Goal: Task Accomplishment & Management: Manage account settings

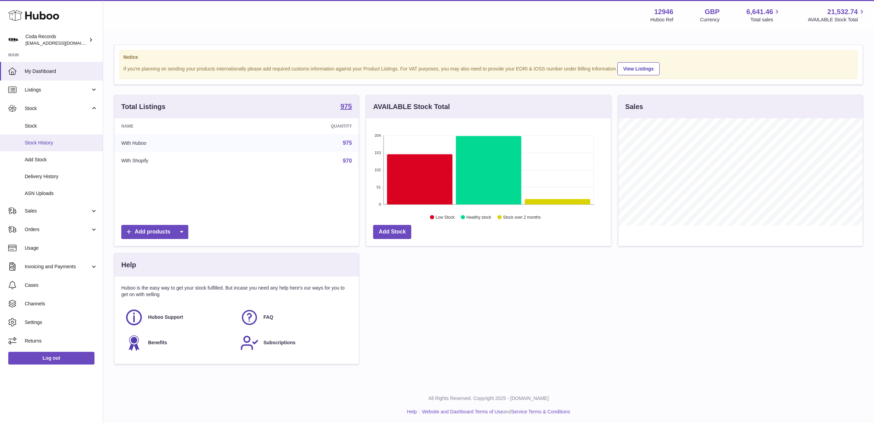
scroll to position [0, 0]
click at [65, 210] on span "Sales" at bounding box center [58, 211] width 66 height 7
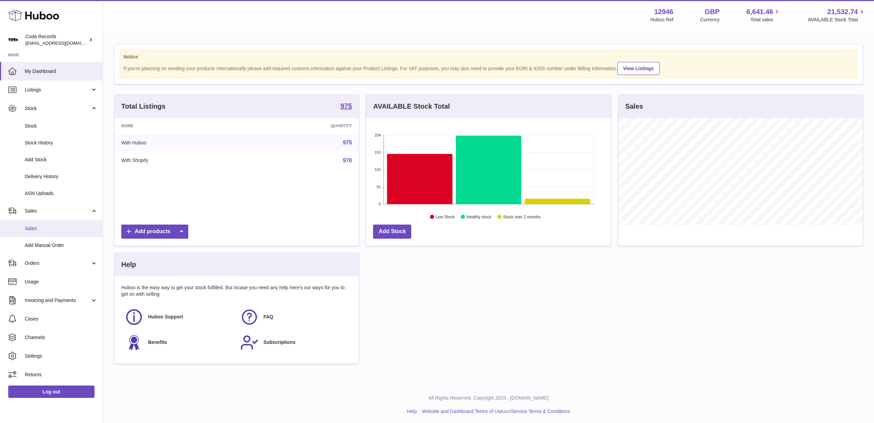
click at [59, 228] on span "Sales" at bounding box center [61, 228] width 73 height 7
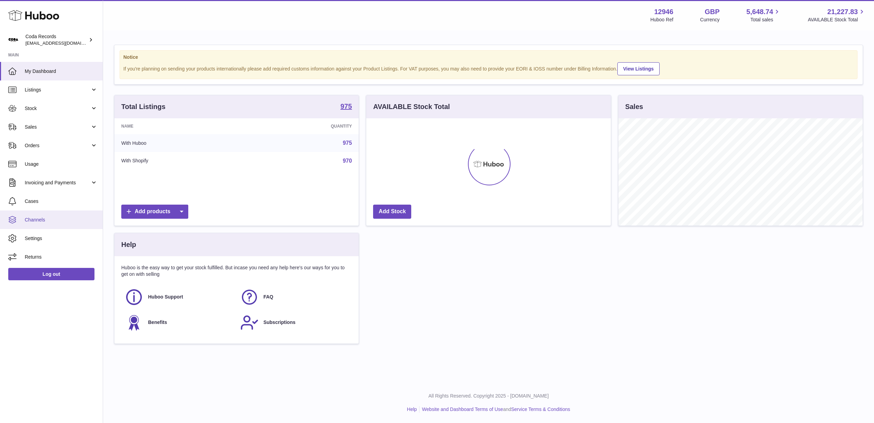
scroll to position [107, 244]
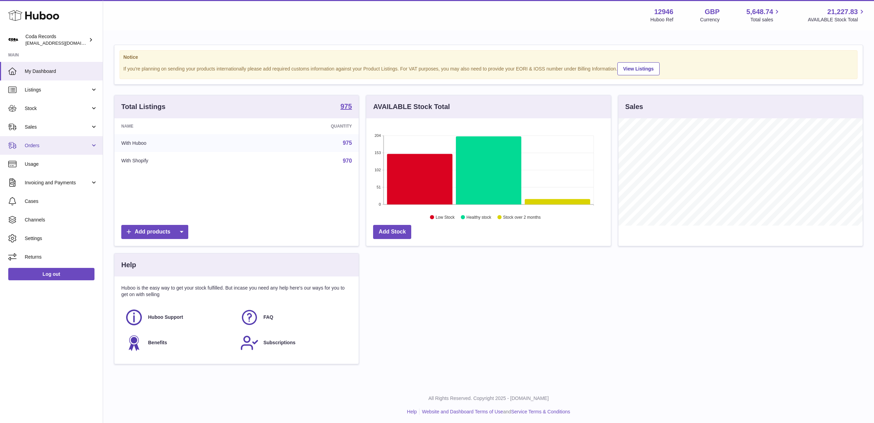
click at [67, 142] on span "Orders" at bounding box center [58, 145] width 66 height 7
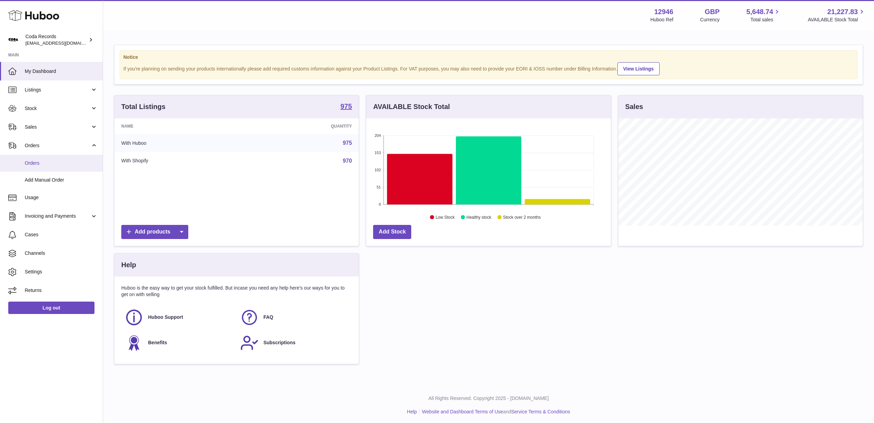
click at [68, 168] on link "Orders" at bounding box center [51, 163] width 103 height 17
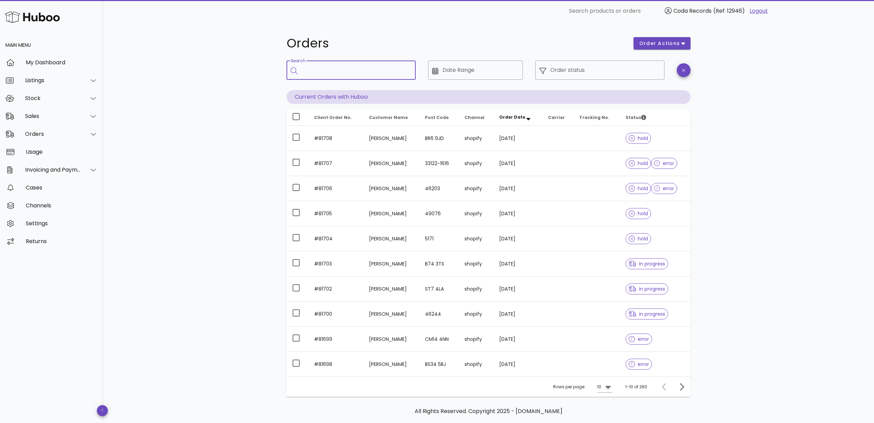
click at [334, 73] on input "Search" at bounding box center [356, 70] width 109 height 11
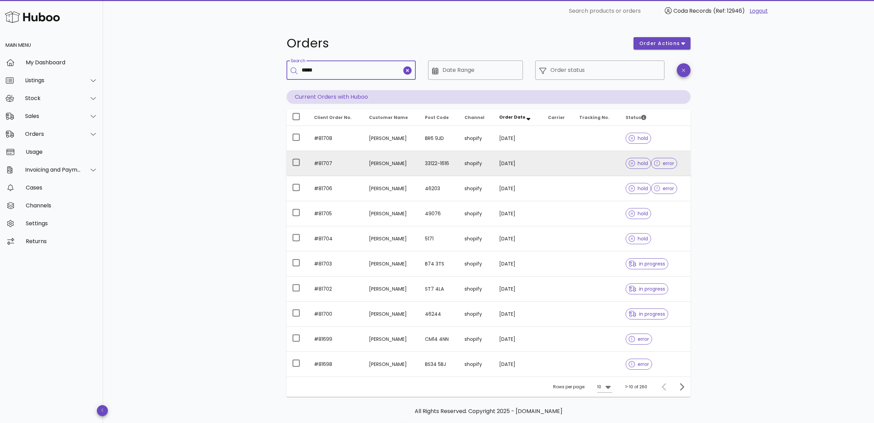
type input "*****"
click at [379, 159] on td "Carl Stenberg" at bounding box center [392, 163] width 56 height 25
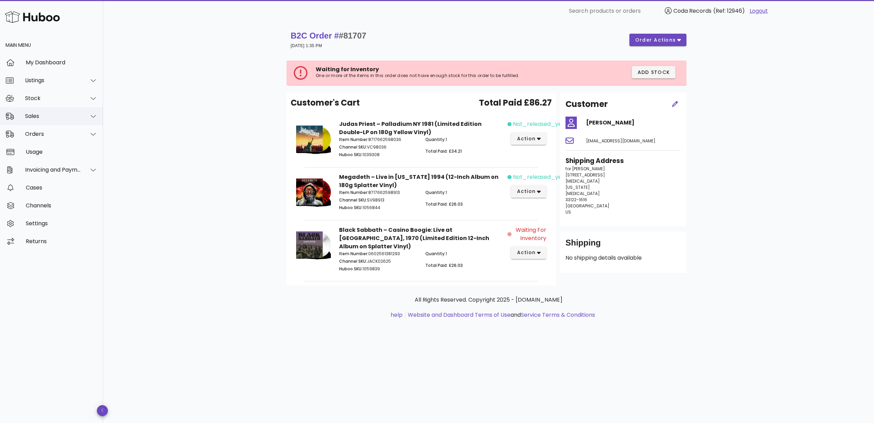
click at [53, 115] on div "Sales" at bounding box center [53, 116] width 56 height 7
click at [55, 133] on div "Sales" at bounding box center [61, 133] width 73 height 7
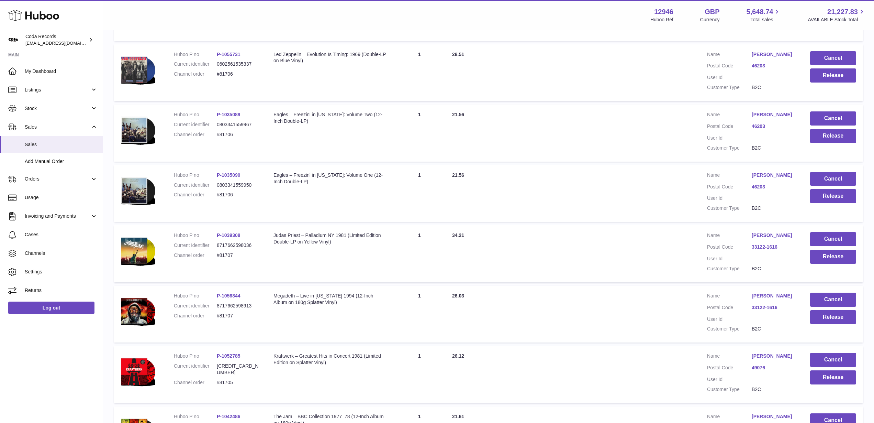
scroll to position [250, 0]
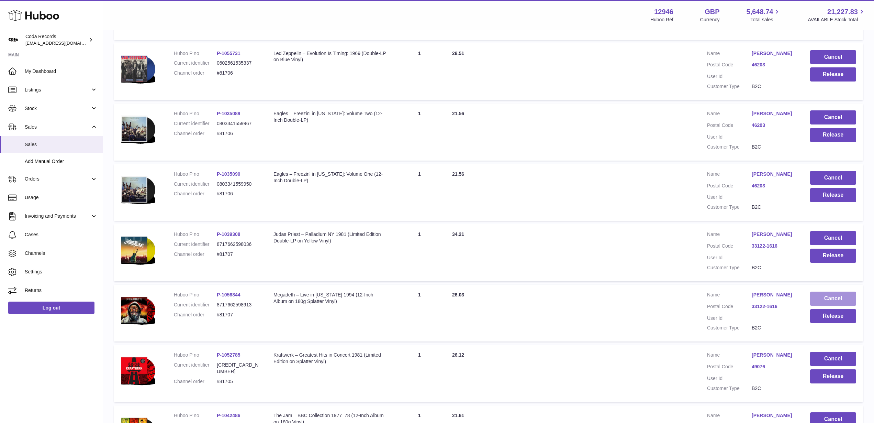
click at [816, 296] on button "Cancel" at bounding box center [834, 298] width 46 height 14
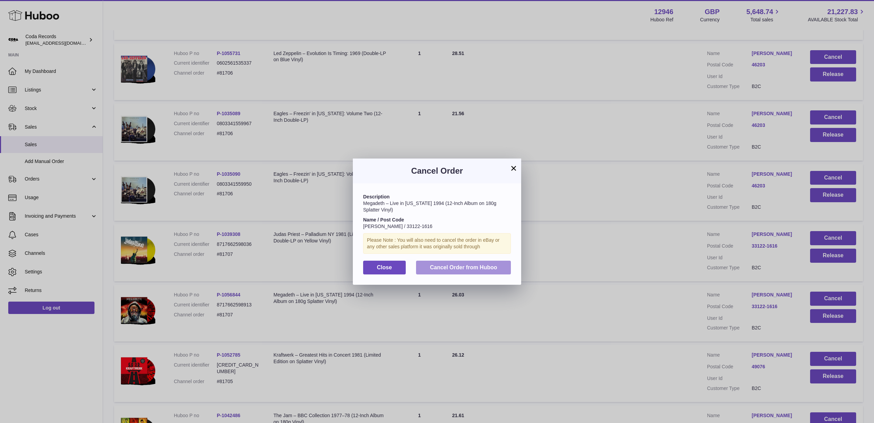
click at [487, 267] on span "Cancel Order from Huboo" at bounding box center [463, 267] width 67 height 6
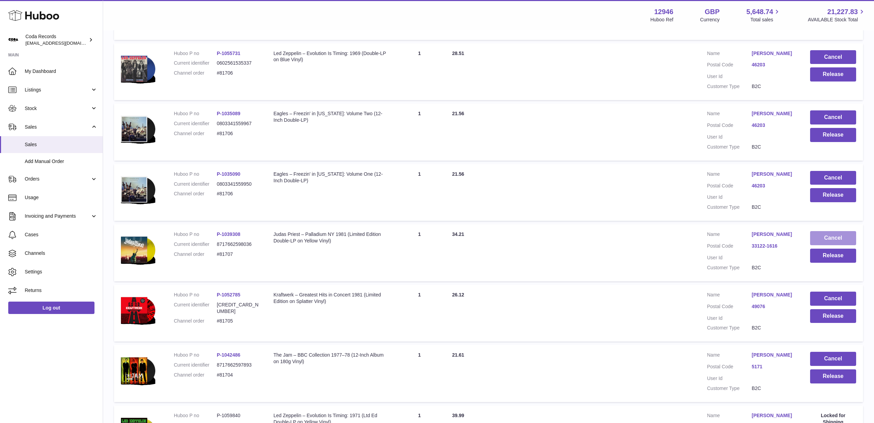
click at [829, 237] on button "Cancel" at bounding box center [834, 238] width 46 height 14
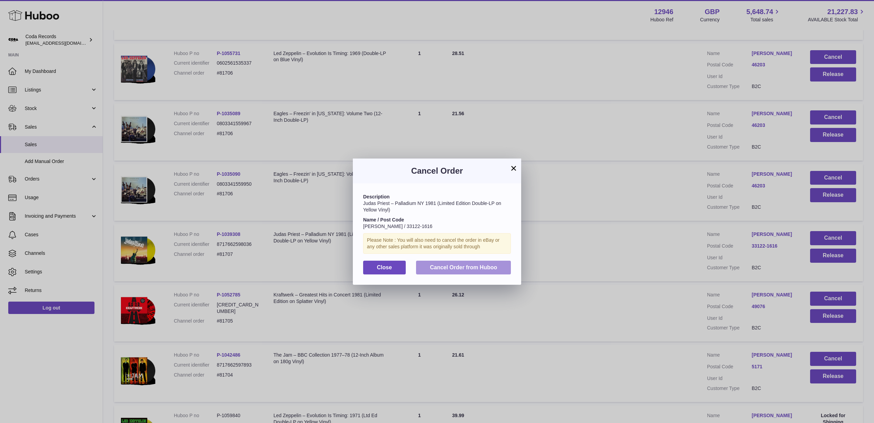
click at [475, 266] on span "Cancel Order from Huboo" at bounding box center [463, 267] width 67 height 6
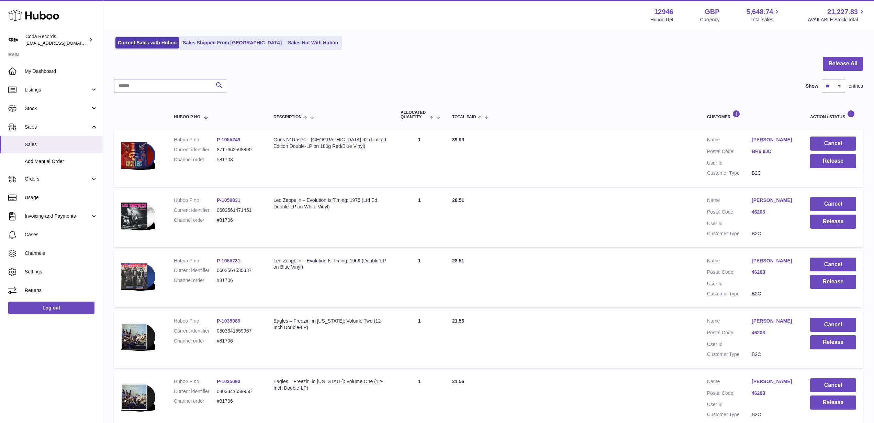
scroll to position [42, 0]
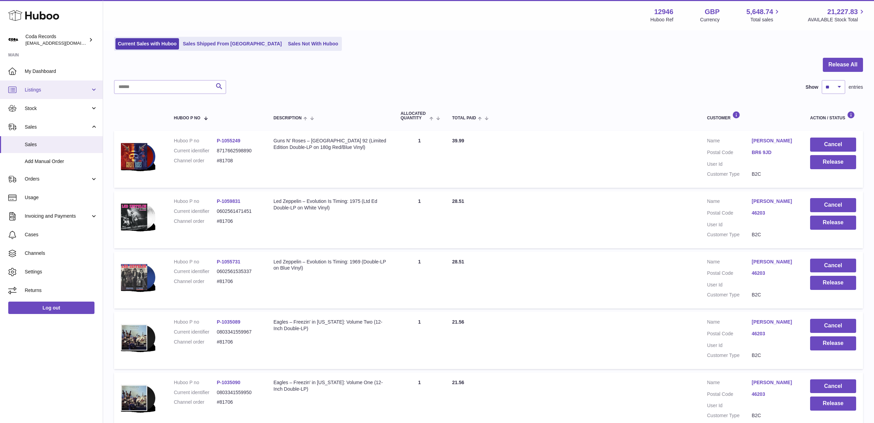
click at [43, 88] on span "Listings" at bounding box center [58, 90] width 66 height 7
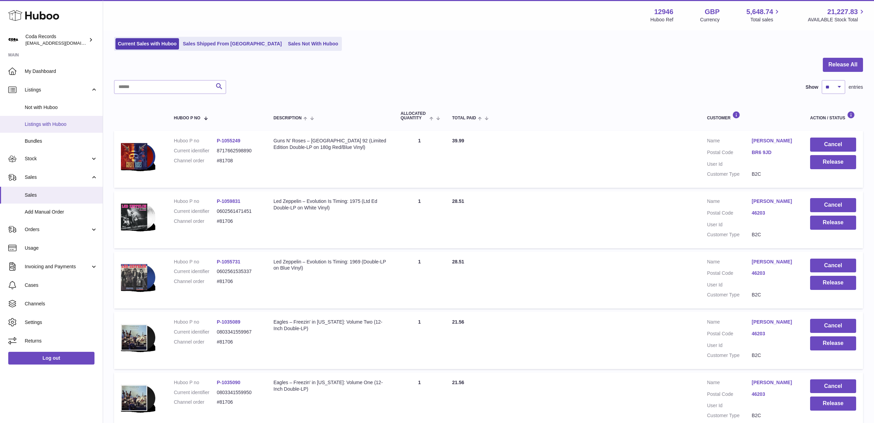
click at [52, 123] on span "Listings with Huboo" at bounding box center [61, 124] width 73 height 7
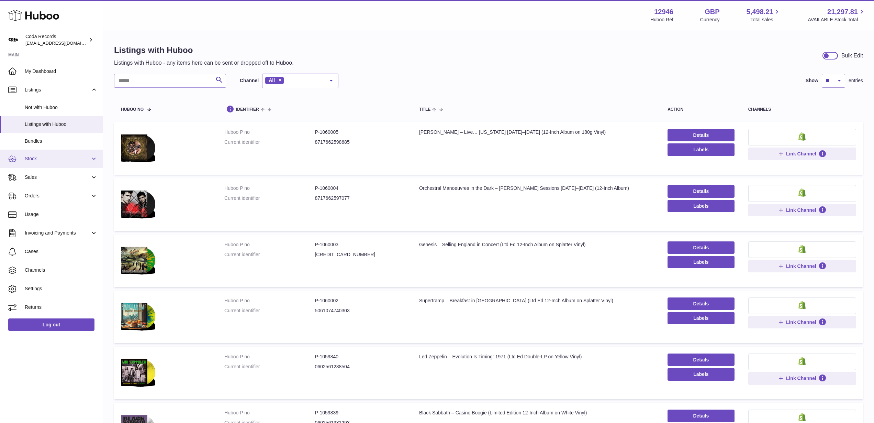
click at [59, 159] on span "Stock" at bounding box center [58, 158] width 66 height 7
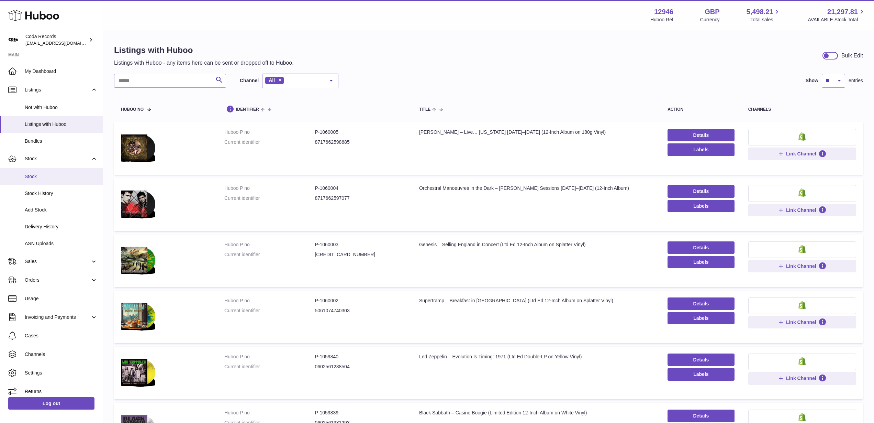
click at [60, 177] on span "Stock" at bounding box center [61, 176] width 73 height 7
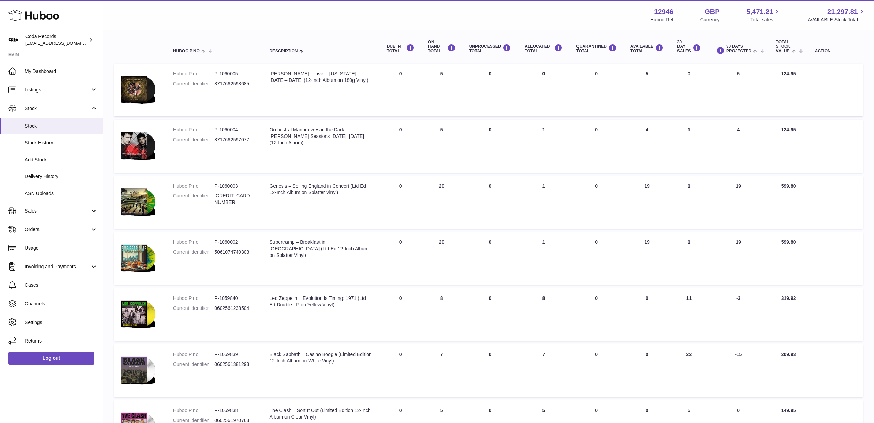
scroll to position [21, 0]
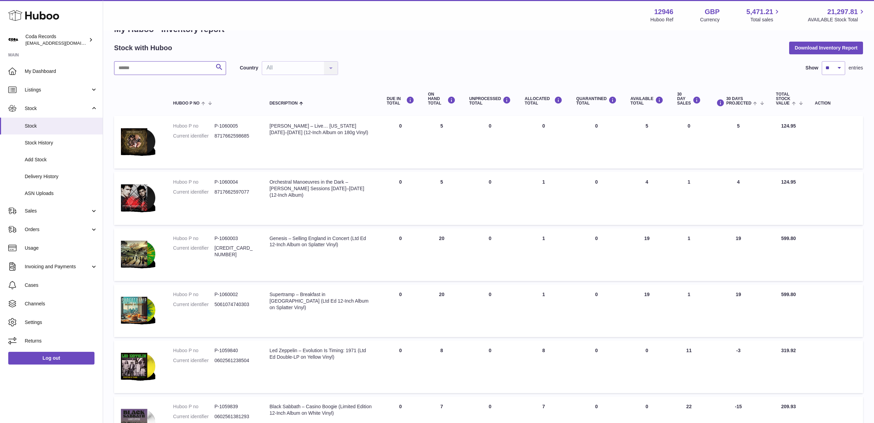
click at [152, 70] on input "text" at bounding box center [170, 68] width 112 height 14
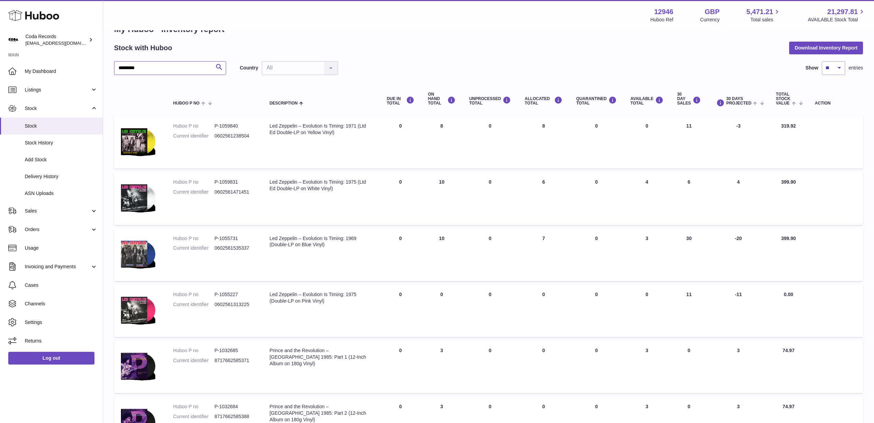
type input "*********"
click at [56, 211] on span "Sales" at bounding box center [58, 211] width 66 height 7
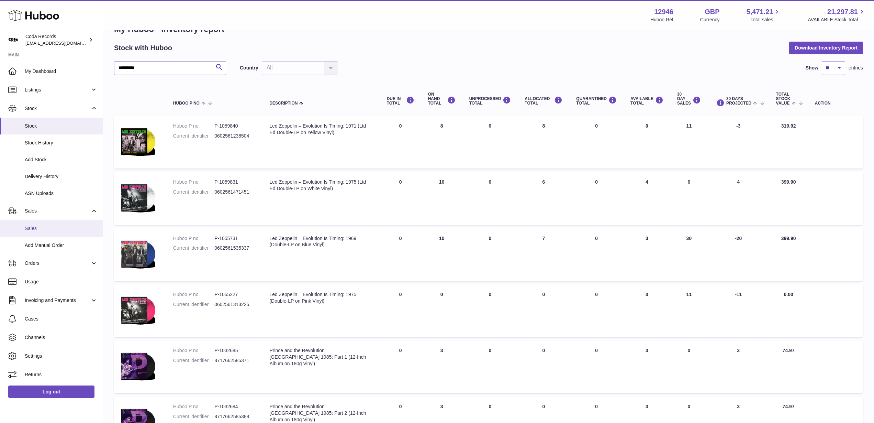
drag, startPoint x: 56, startPoint y: 223, endPoint x: 74, endPoint y: 223, distance: 17.5
click at [56, 223] on link "Sales" at bounding box center [51, 228] width 103 height 17
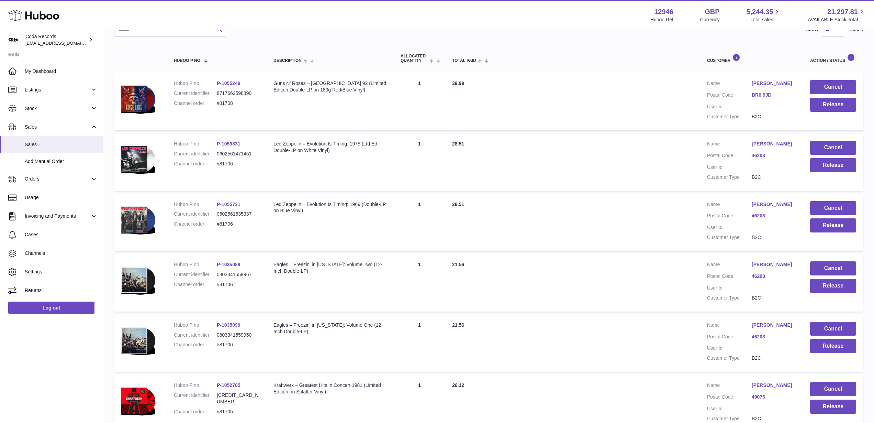
scroll to position [102, 0]
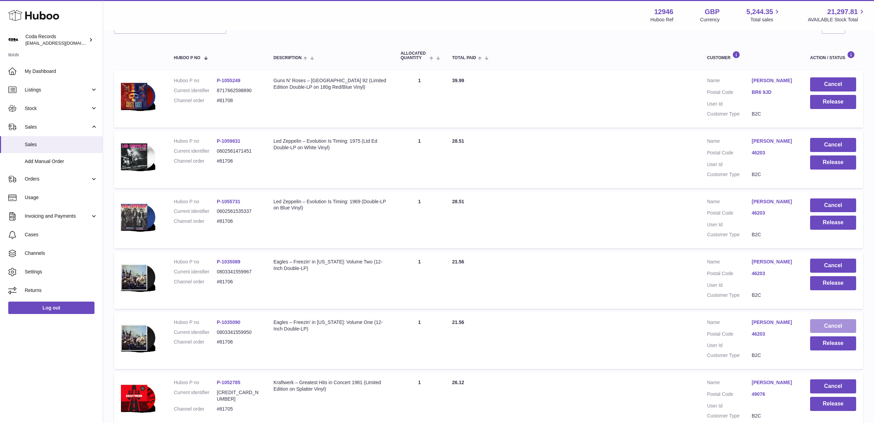
click at [820, 325] on button "Cancel" at bounding box center [834, 326] width 46 height 14
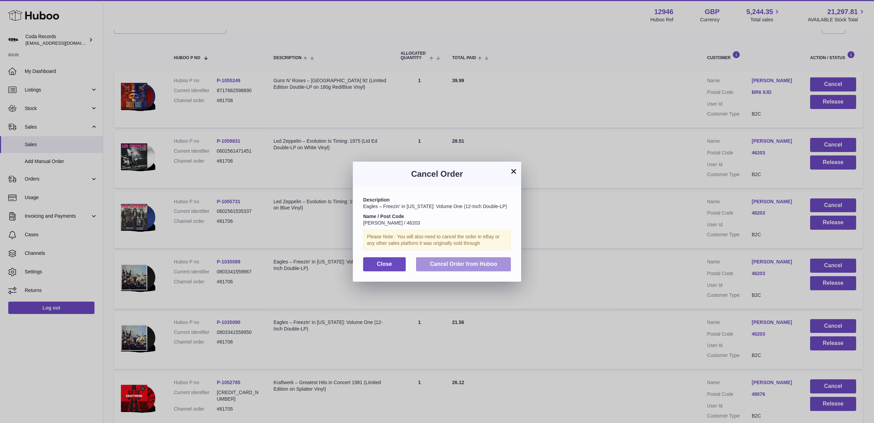
click at [485, 261] on span "Cancel Order from Huboo" at bounding box center [463, 264] width 67 height 6
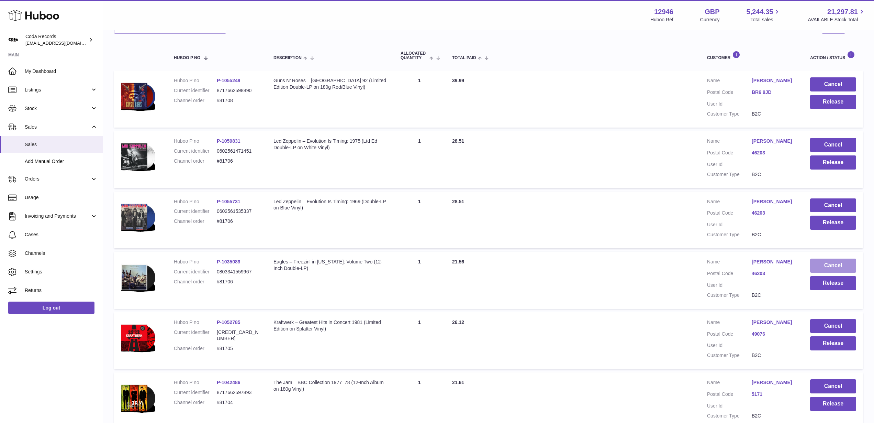
click at [832, 262] on button "Cancel" at bounding box center [834, 265] width 46 height 14
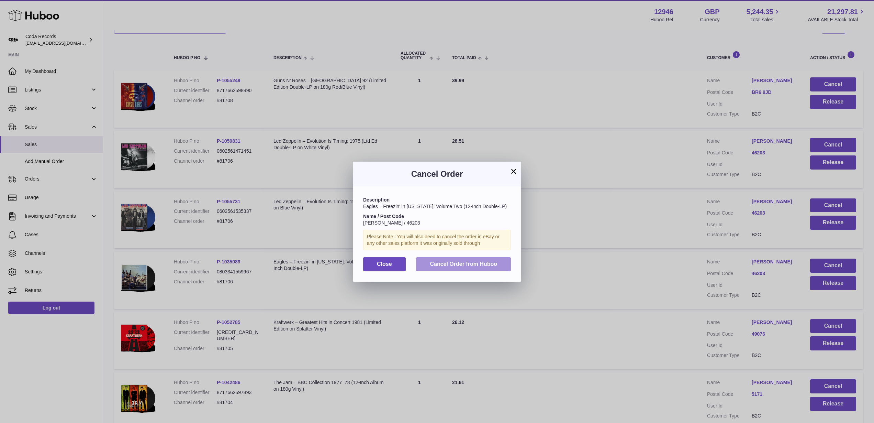
click at [499, 259] on button "Cancel Order from Huboo" at bounding box center [463, 264] width 95 height 14
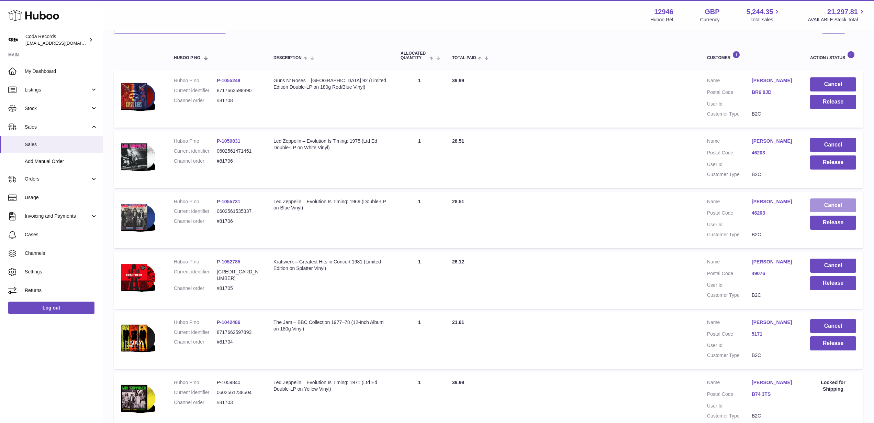
click at [825, 204] on button "Cancel" at bounding box center [834, 205] width 46 height 14
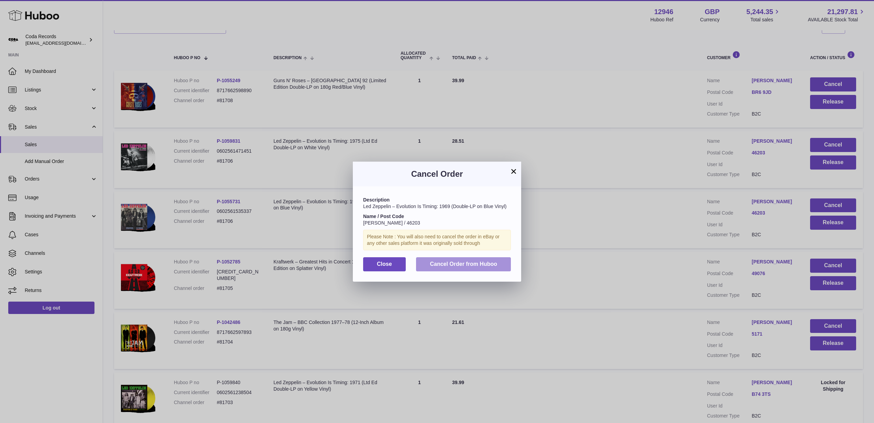
click at [501, 260] on button "Cancel Order from Huboo" at bounding box center [463, 264] width 95 height 14
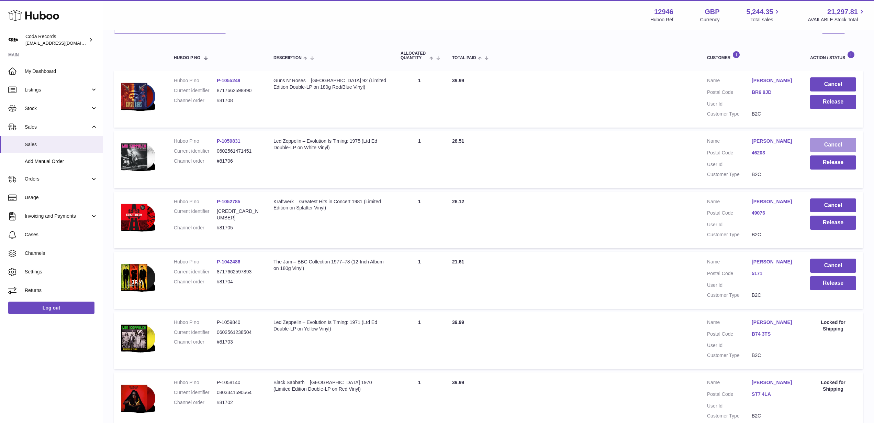
click at [825, 144] on button "Cancel" at bounding box center [834, 145] width 46 height 14
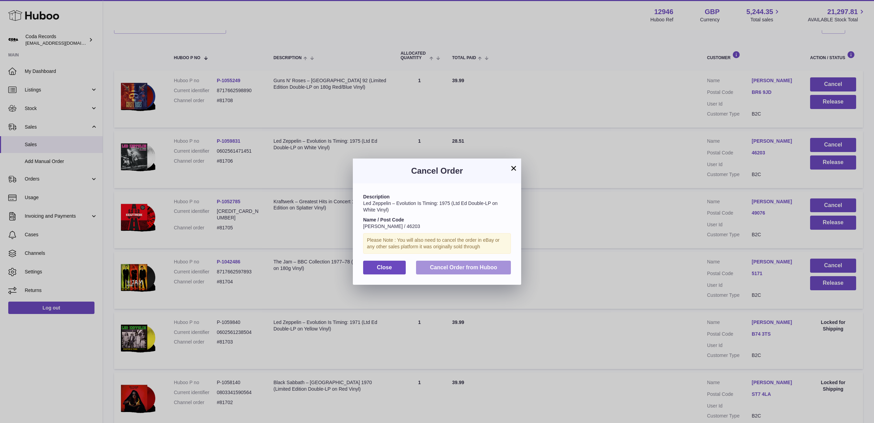
click at [483, 268] on span "Cancel Order from Huboo" at bounding box center [463, 267] width 67 height 6
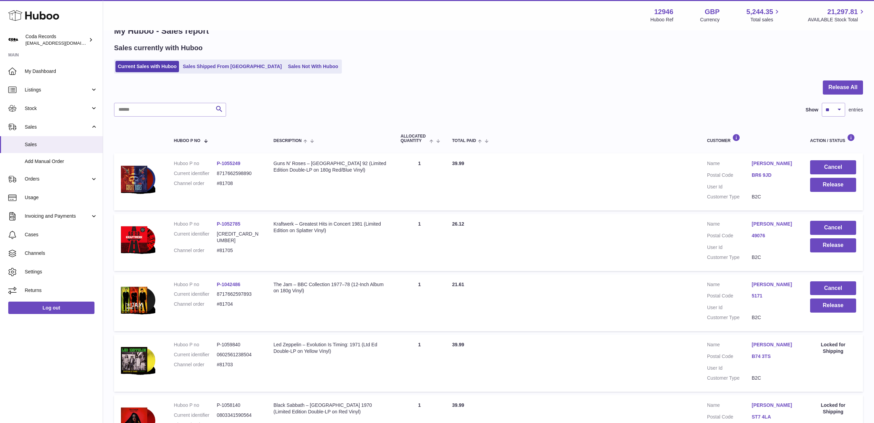
scroll to position [17, 0]
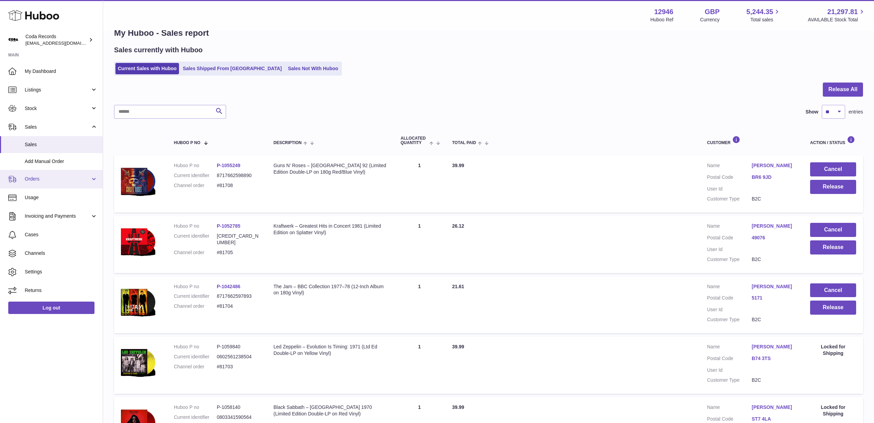
drag, startPoint x: 45, startPoint y: 176, endPoint x: 45, endPoint y: 182, distance: 6.2
click at [45, 176] on span "Orders" at bounding box center [58, 179] width 66 height 7
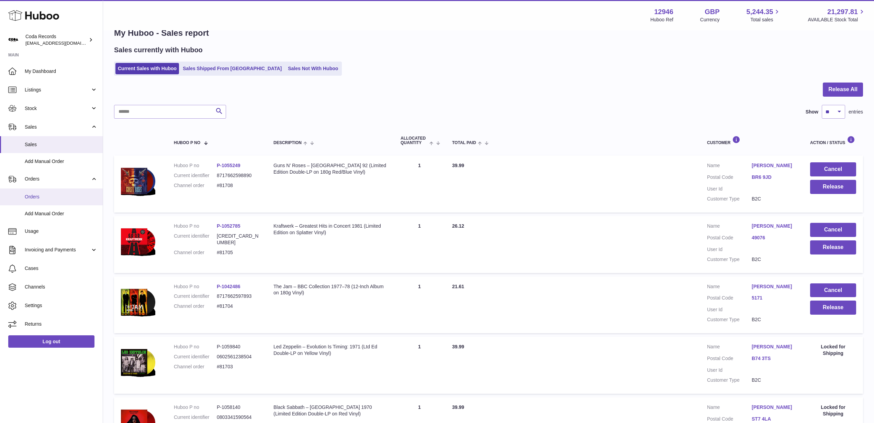
click at [50, 194] on span "Orders" at bounding box center [61, 197] width 73 height 7
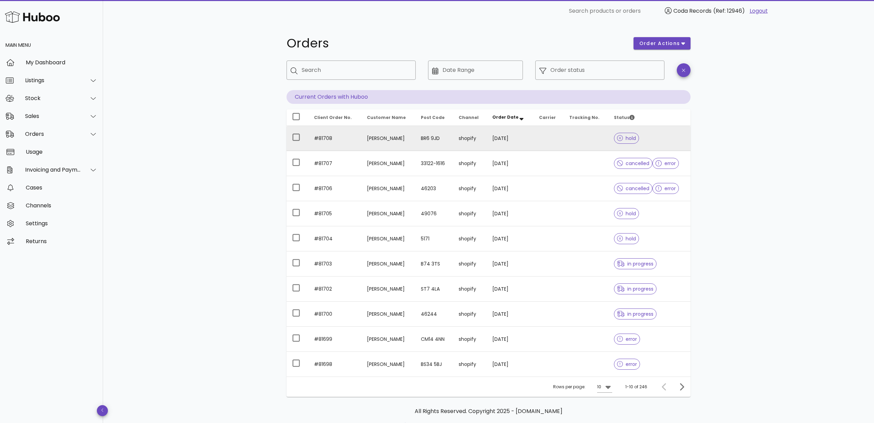
click at [385, 137] on td "[PERSON_NAME]" at bounding box center [389, 138] width 54 height 25
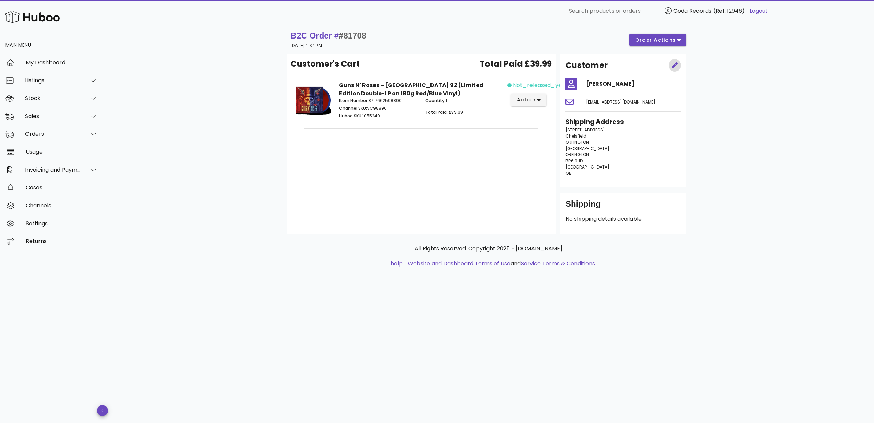
click at [676, 65] on icon "button" at bounding box center [675, 65] width 6 height 6
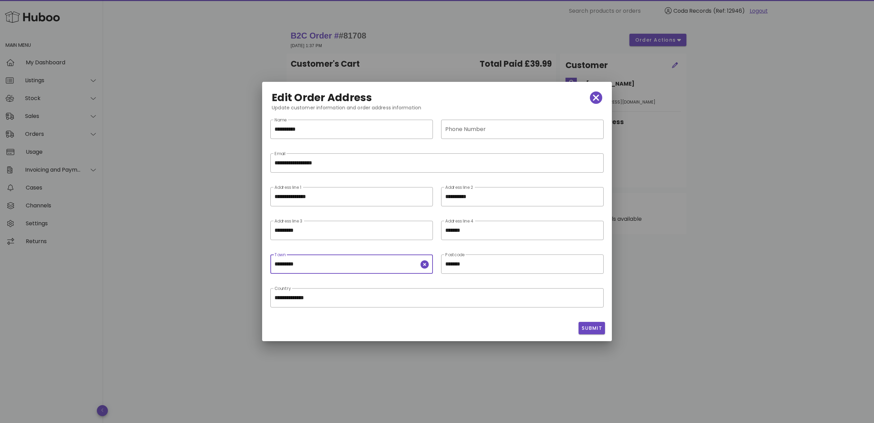
click at [372, 262] on input "*********" at bounding box center [347, 263] width 145 height 11
paste input "text"
drag, startPoint x: 427, startPoint y: 231, endPoint x: 530, endPoint y: 231, distance: 102.8
click at [428, 231] on icon "clear icon" at bounding box center [425, 231] width 8 height 8
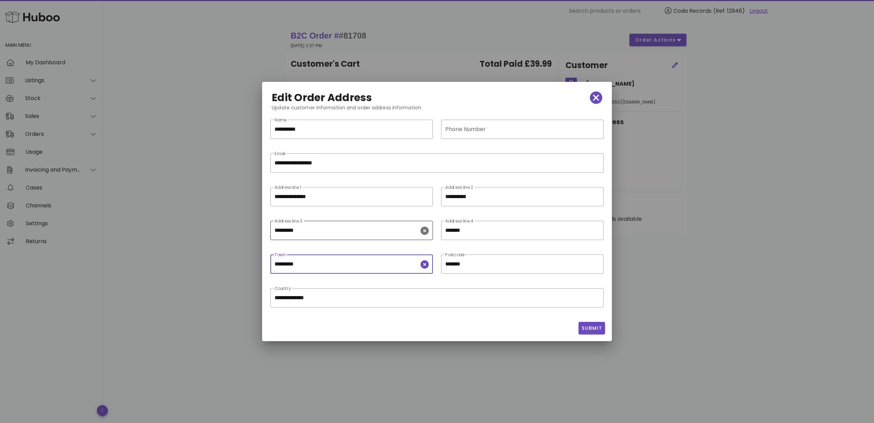
type input "*********"
drag, startPoint x: 597, startPoint y: 233, endPoint x: 599, endPoint y: 240, distance: 7.0
click at [597, 233] on icon "clear icon" at bounding box center [596, 231] width 8 height 8
click at [602, 328] on span "Submit" at bounding box center [592, 327] width 21 height 7
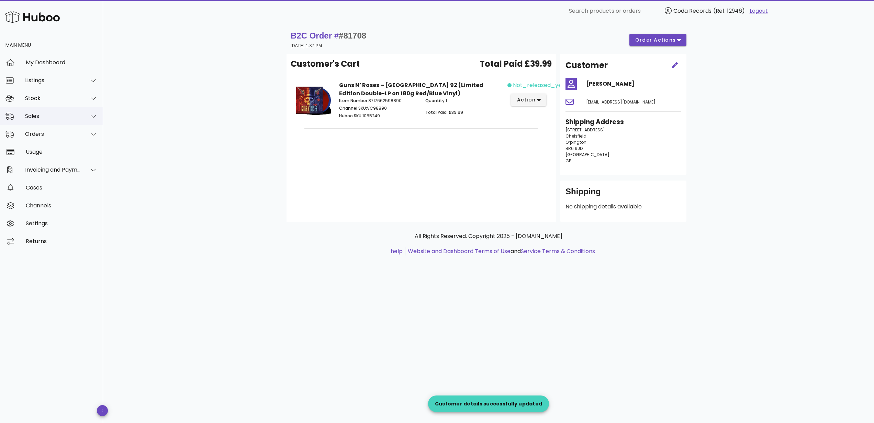
click at [76, 121] on div "Sales" at bounding box center [51, 116] width 103 height 18
click at [72, 134] on div "Sales" at bounding box center [61, 133] width 73 height 7
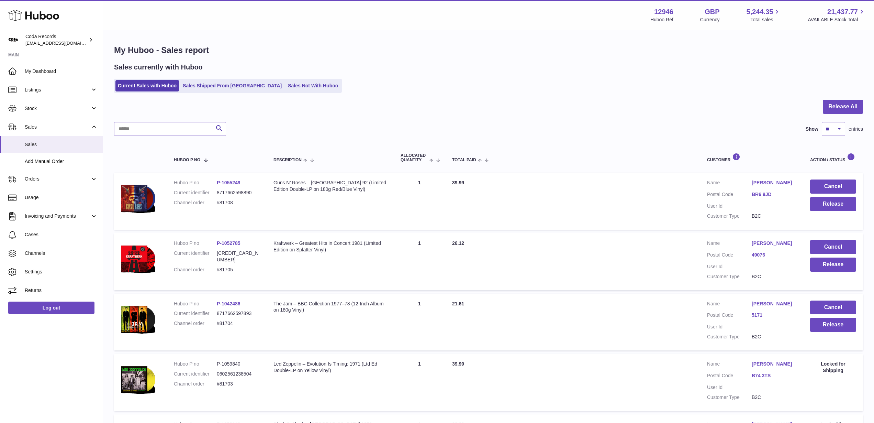
click at [765, 183] on link "[PERSON_NAME]" at bounding box center [774, 182] width 45 height 7
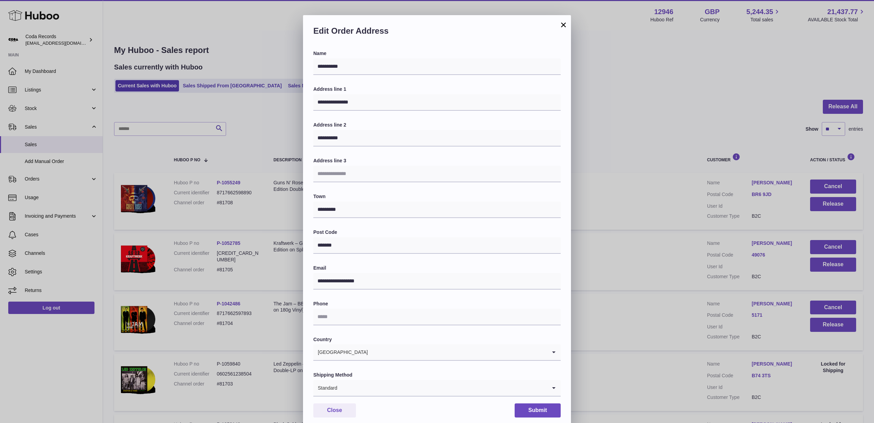
click at [685, 140] on div "**********" at bounding box center [437, 221] width 874 height 423
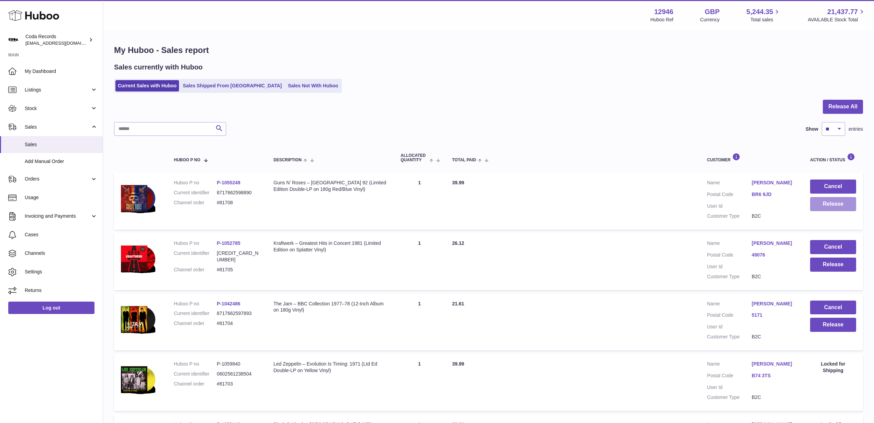
click at [836, 210] on button "Release" at bounding box center [834, 204] width 46 height 14
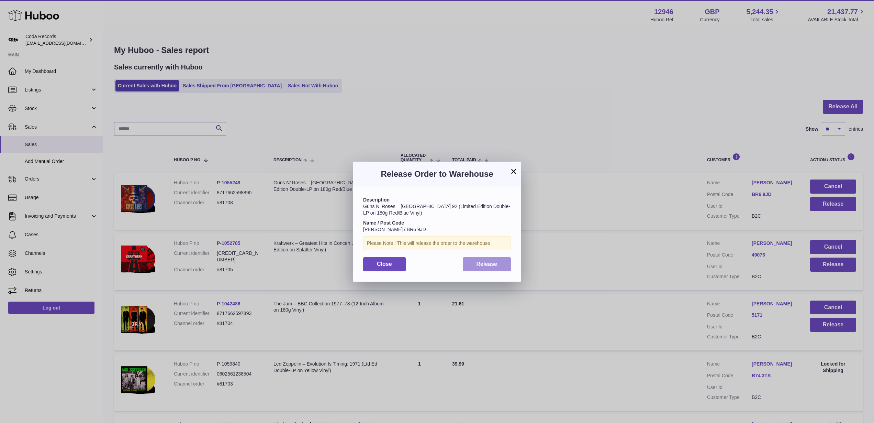
click at [492, 261] on span "Release" at bounding box center [487, 264] width 21 height 6
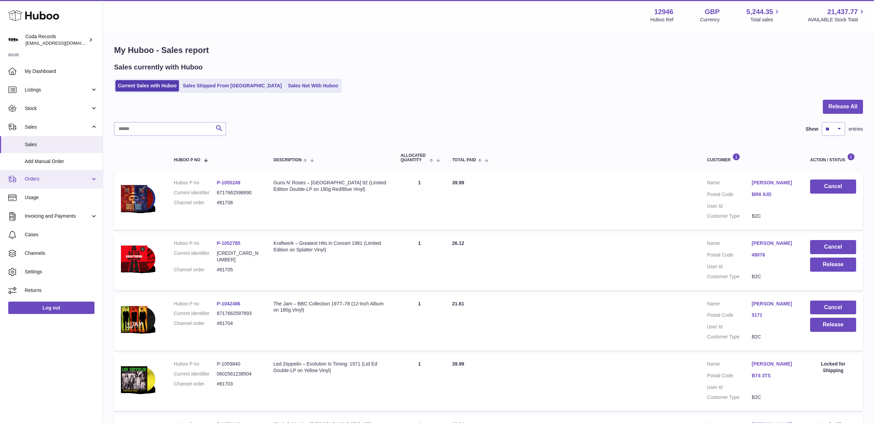
click at [57, 179] on span "Orders" at bounding box center [58, 179] width 66 height 7
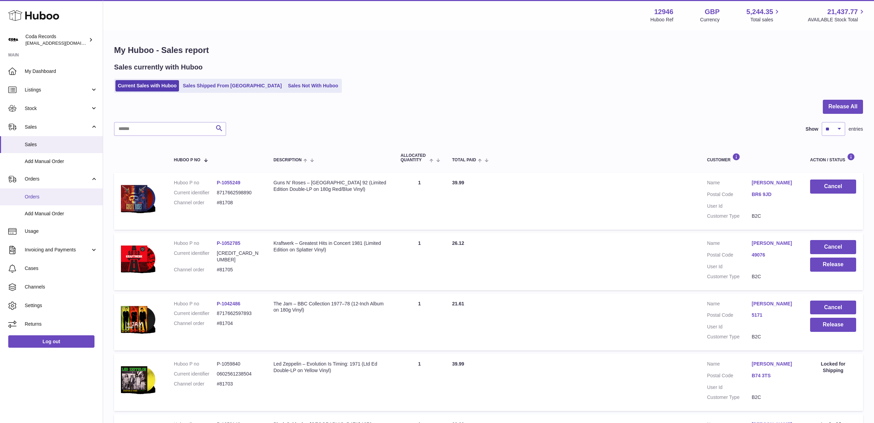
drag, startPoint x: 64, startPoint y: 200, endPoint x: 100, endPoint y: 196, distance: 37.0
click at [64, 200] on link "Orders" at bounding box center [51, 196] width 103 height 17
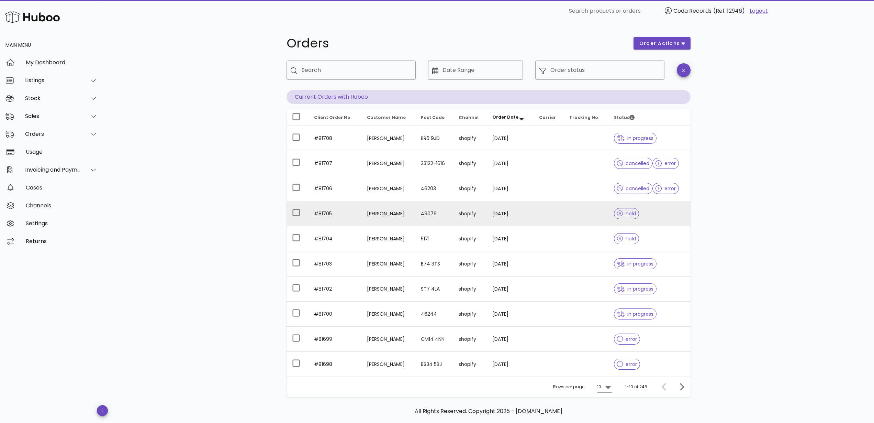
click at [379, 210] on td "[PERSON_NAME]" at bounding box center [389, 213] width 54 height 25
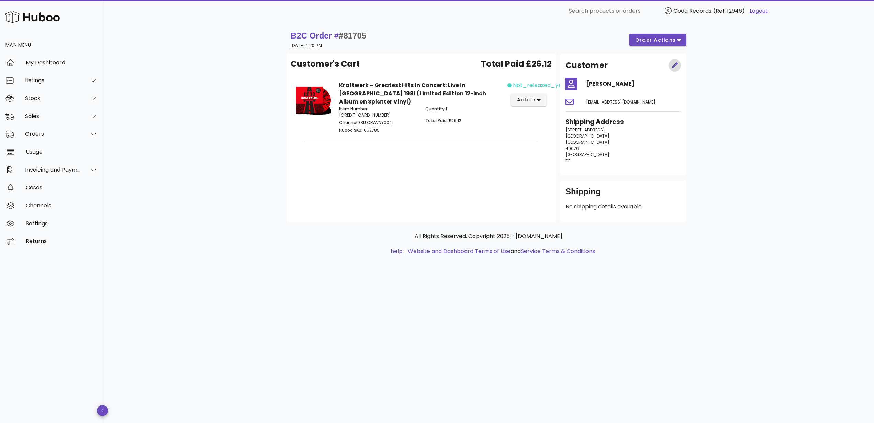
click at [673, 67] on icon "button" at bounding box center [675, 65] width 6 height 6
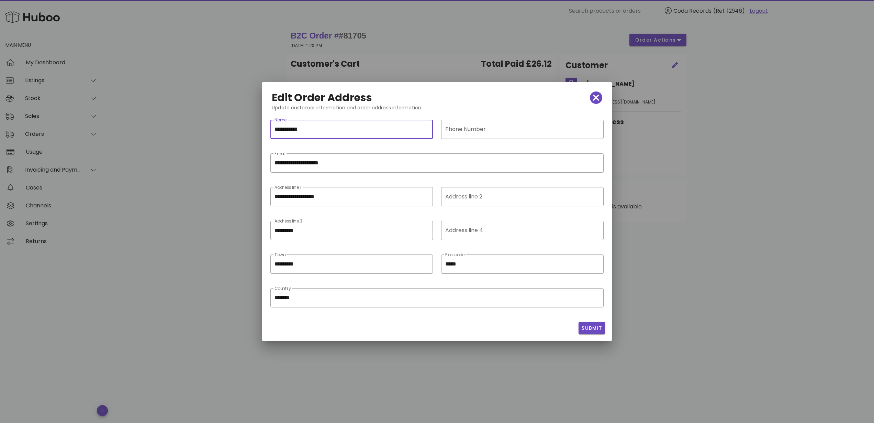
drag, startPoint x: 277, startPoint y: 129, endPoint x: 274, endPoint y: 128, distance: 3.5
click at [274, 128] on div "**********" at bounding box center [352, 129] width 163 height 19
click at [294, 129] on input "**********" at bounding box center [352, 129] width 154 height 11
click at [425, 231] on icon "clear icon" at bounding box center [425, 231] width 8 height 8
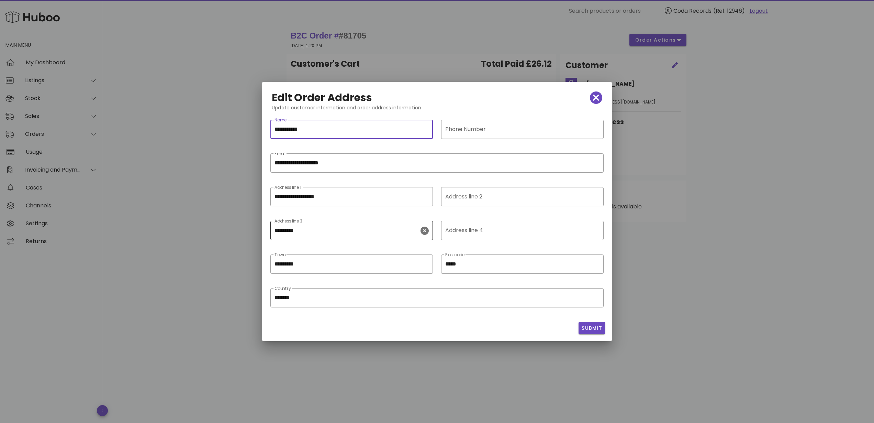
type input "**********"
click at [343, 197] on input "**********" at bounding box center [352, 196] width 154 height 11
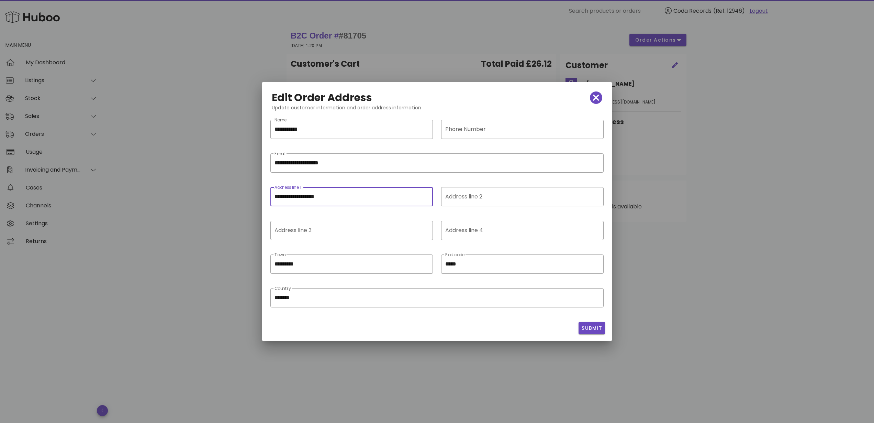
click at [343, 197] on input "**********" at bounding box center [352, 196] width 154 height 11
paste input "text"
type input "**********"
click at [598, 326] on span "Submit" at bounding box center [592, 327] width 21 height 7
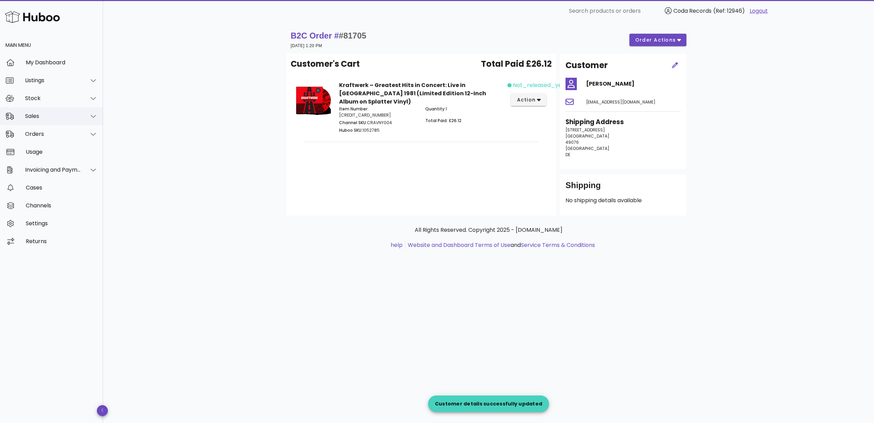
click at [63, 116] on div "Sales" at bounding box center [53, 116] width 56 height 7
click at [59, 130] on div "Sales" at bounding box center [61, 133] width 73 height 7
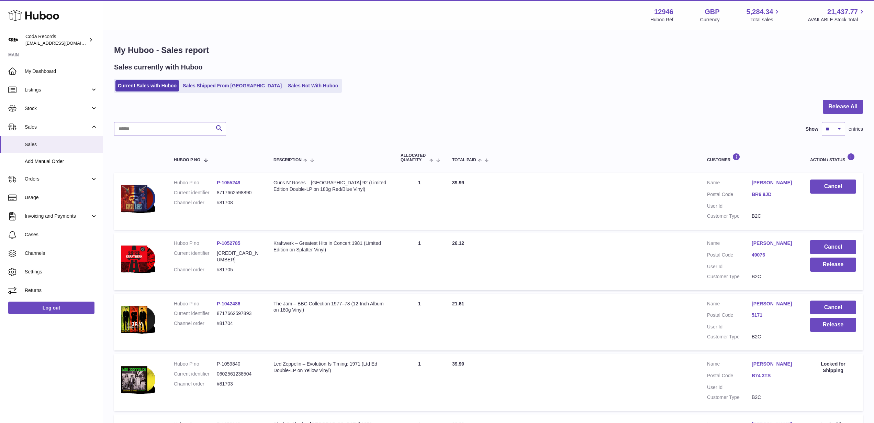
click at [765, 243] on link "[PERSON_NAME]" at bounding box center [774, 243] width 45 height 7
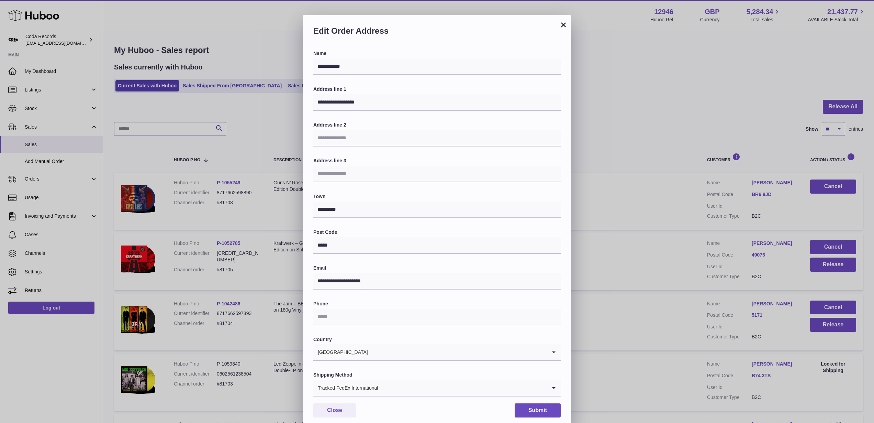
click at [711, 257] on div "**********" at bounding box center [437, 221] width 874 height 423
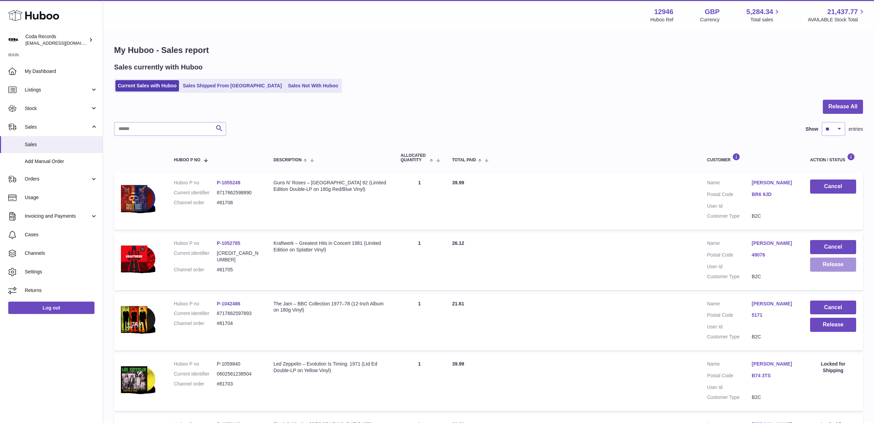
click at [825, 266] on button "Release" at bounding box center [834, 264] width 46 height 14
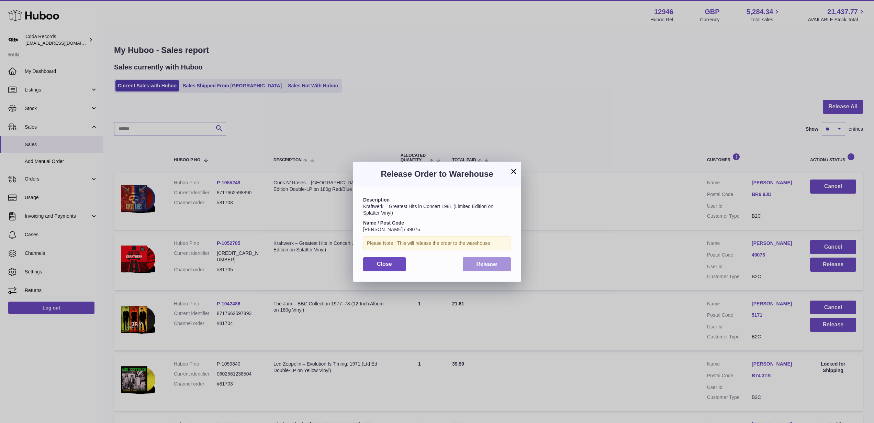
click at [500, 266] on button "Release" at bounding box center [487, 264] width 48 height 14
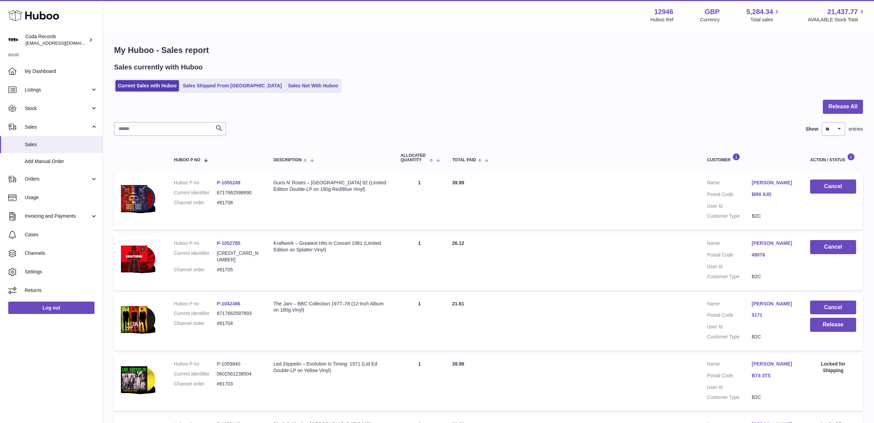
click at [762, 305] on link "Simon Shurville" at bounding box center [774, 303] width 45 height 7
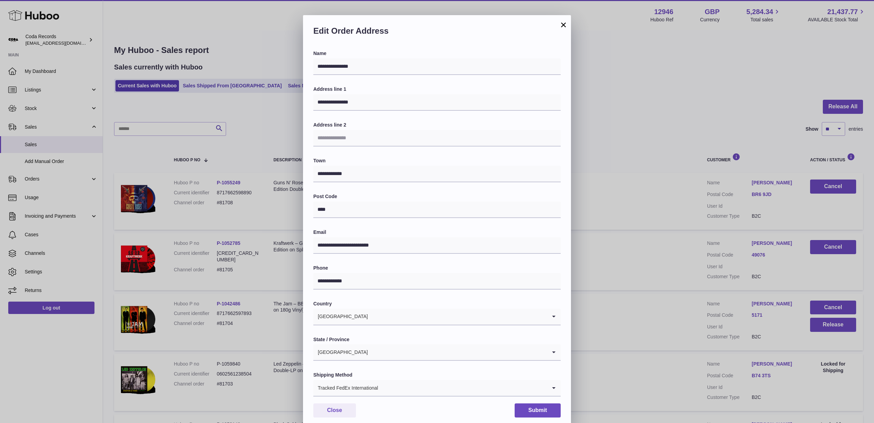
click at [693, 304] on div "**********" at bounding box center [437, 221] width 874 height 423
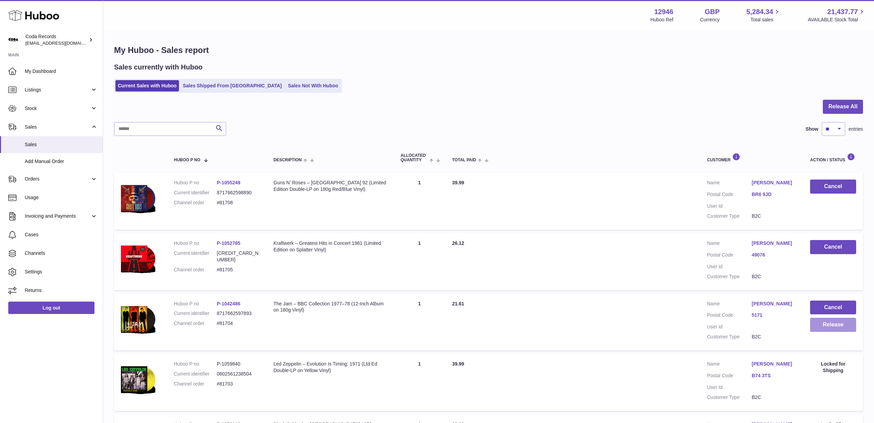
click at [826, 327] on button "Release" at bounding box center [834, 325] width 46 height 14
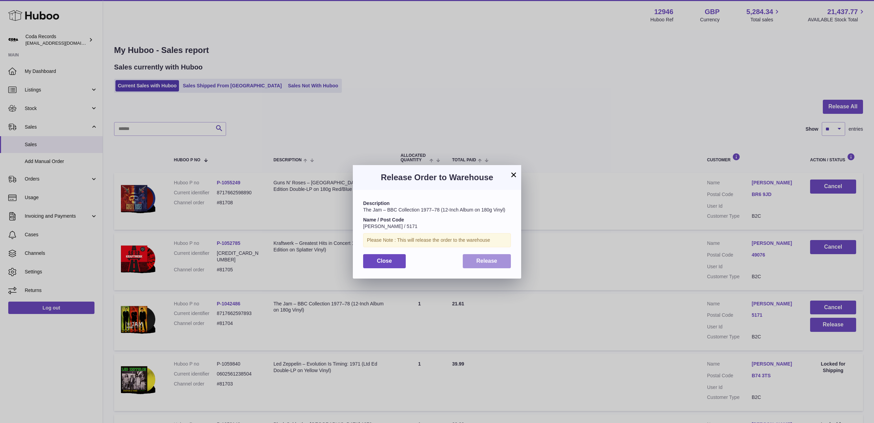
click at [507, 263] on button "Release" at bounding box center [487, 261] width 48 height 14
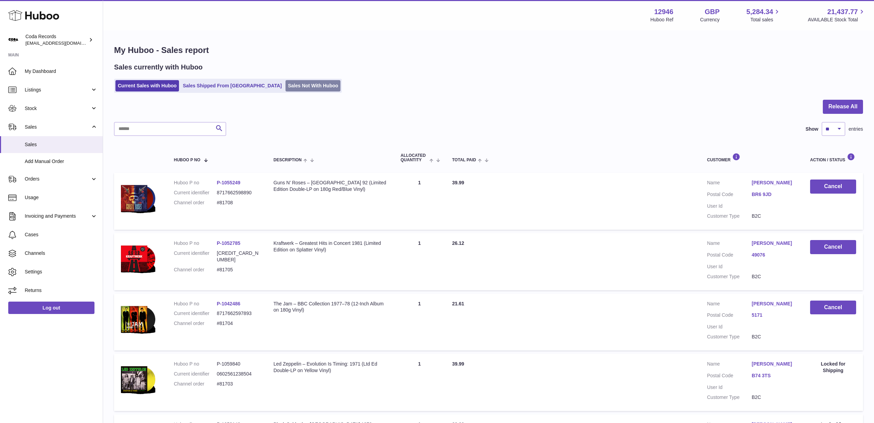
click at [286, 88] on link "Sales Not With Huboo" at bounding box center [313, 85] width 55 height 11
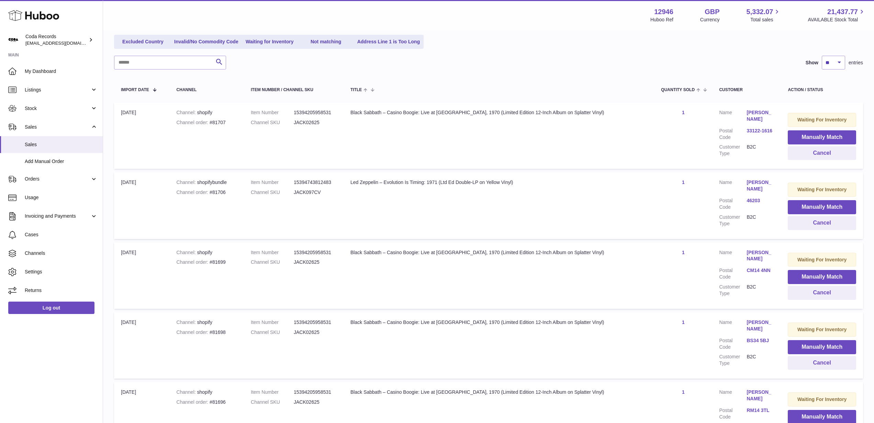
scroll to position [86, 0]
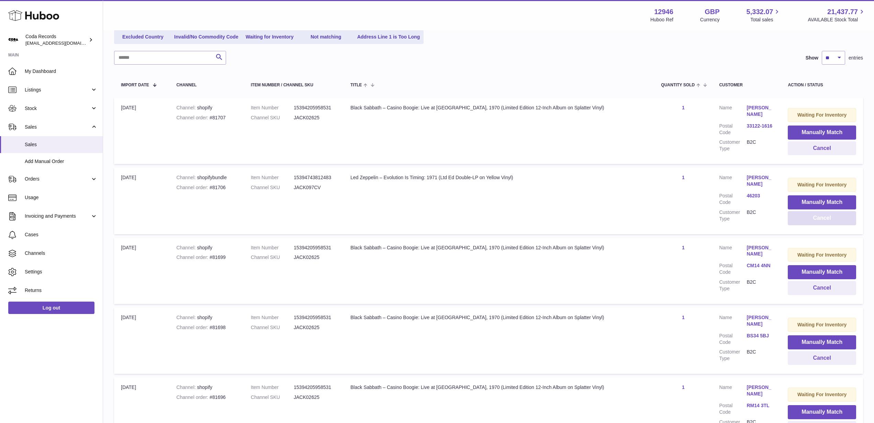
click at [806, 219] on button "Cancel" at bounding box center [822, 218] width 68 height 14
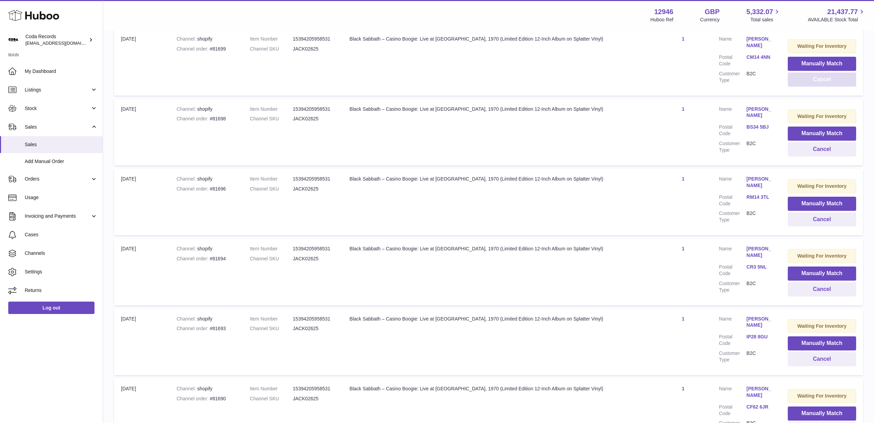
scroll to position [0, 0]
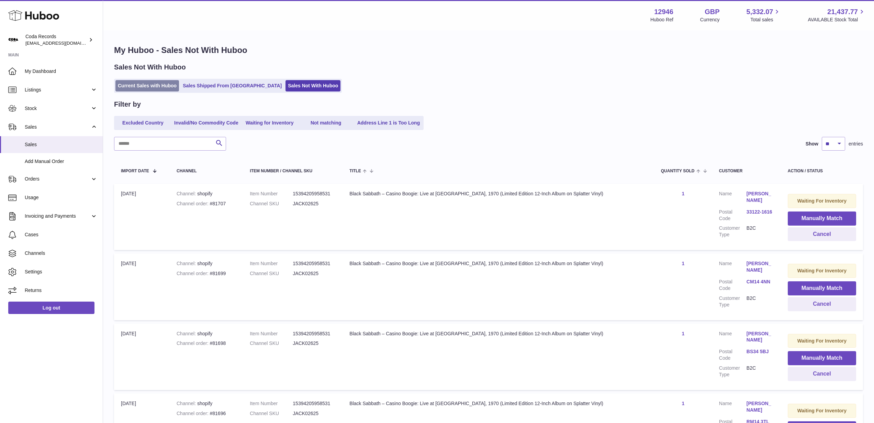
click at [150, 85] on link "Current Sales with Huboo" at bounding box center [147, 85] width 64 height 11
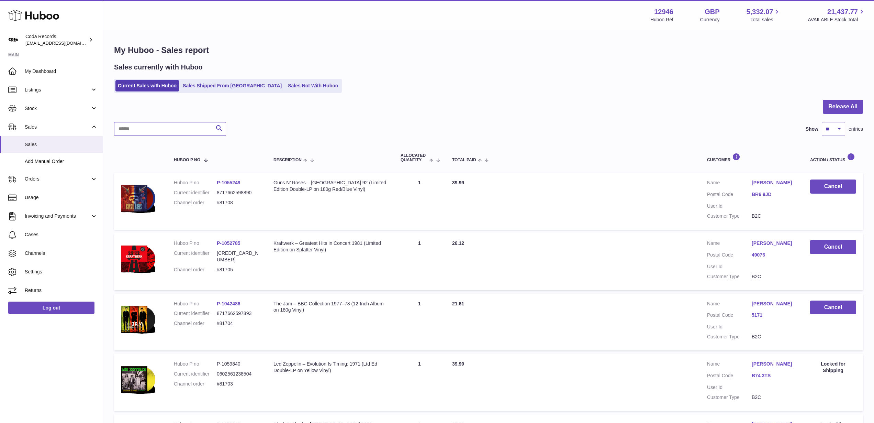
click at [165, 124] on input "text" at bounding box center [170, 129] width 112 height 14
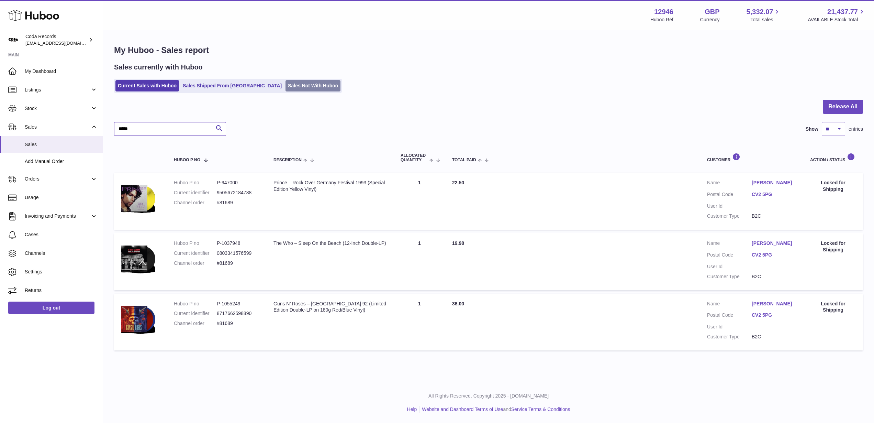
type input "*****"
click at [286, 85] on link "Sales Not With Huboo" at bounding box center [313, 85] width 55 height 11
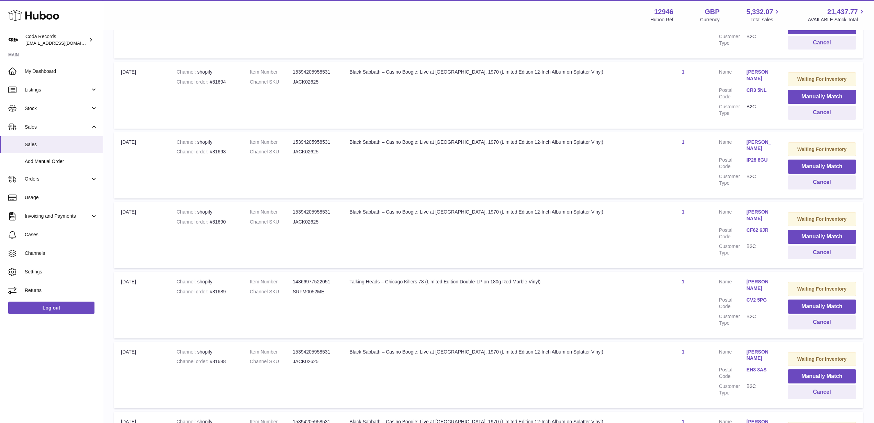
scroll to position [415, 0]
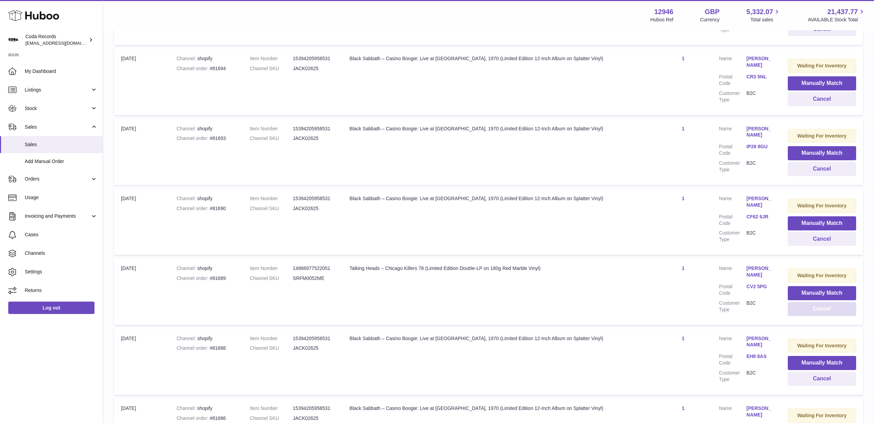
click at [824, 312] on button "Cancel" at bounding box center [822, 309] width 68 height 14
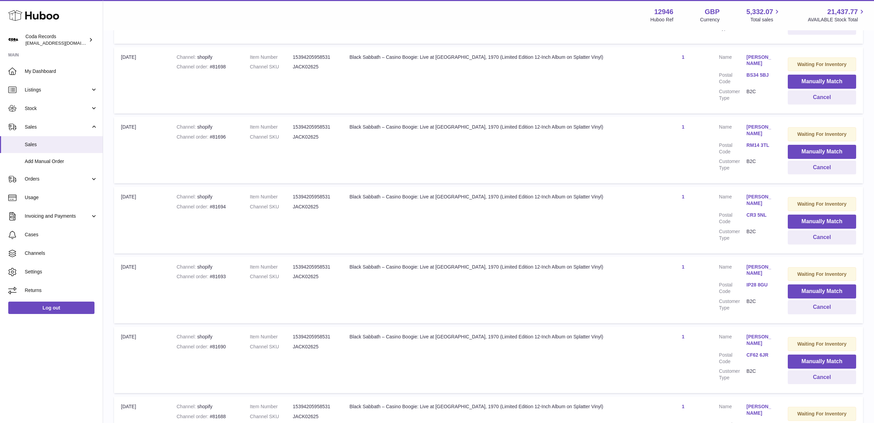
scroll to position [0, 0]
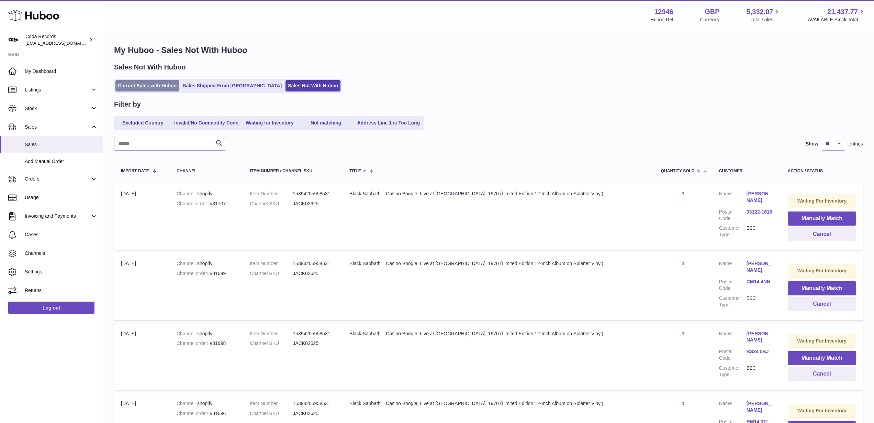
click at [146, 85] on link "Current Sales with Huboo" at bounding box center [147, 85] width 64 height 11
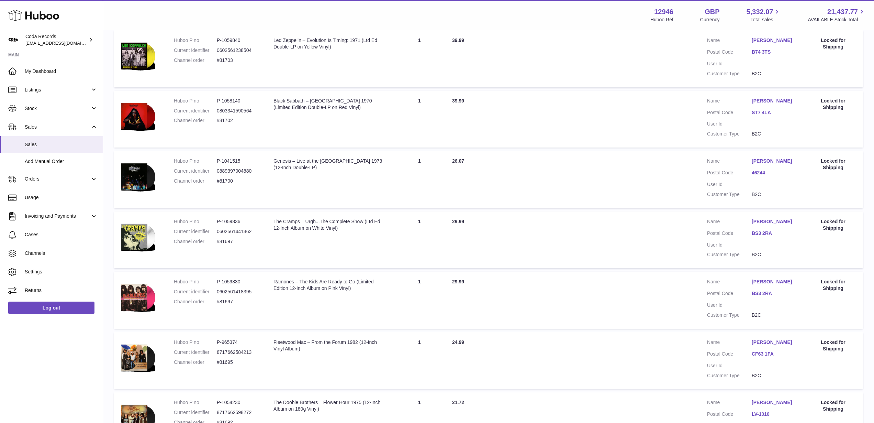
scroll to position [328, 0]
